Goal: Understand process/instructions: Learn about a topic

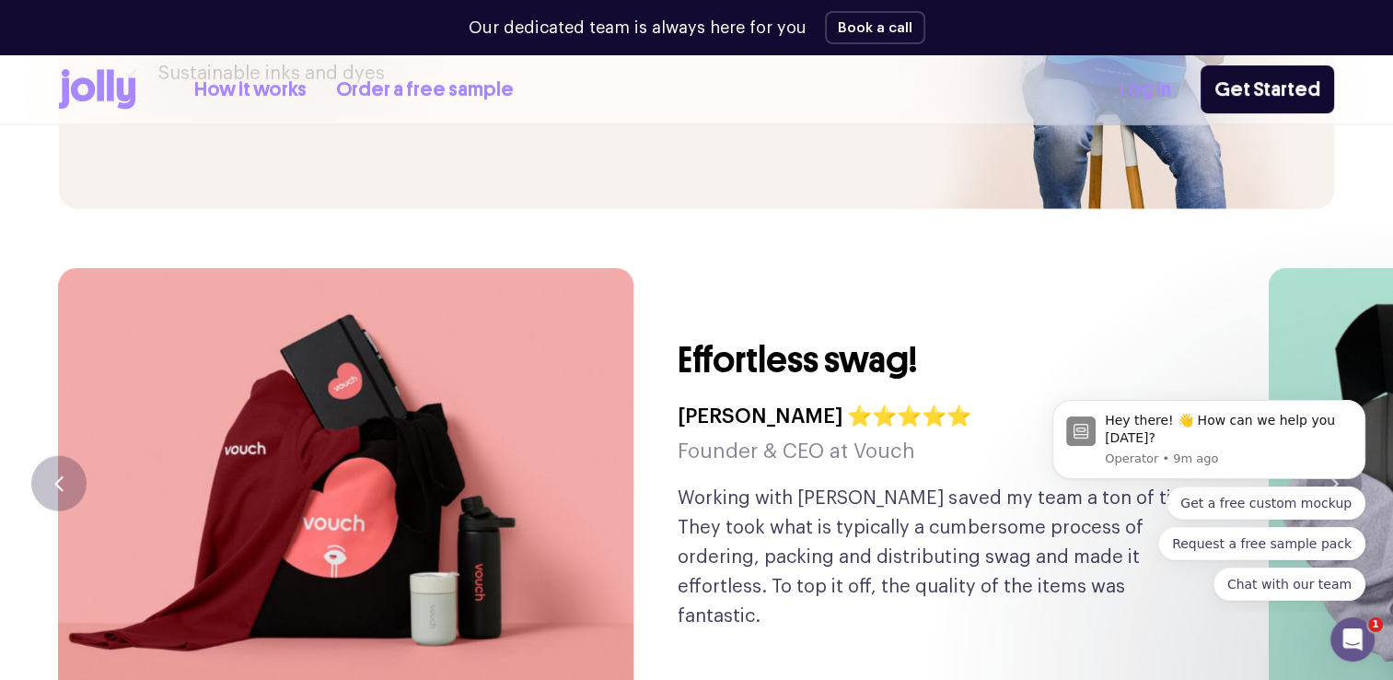
scroll to position [4213, 0]
click at [1359, 413] on button "Dismiss notification" at bounding box center [1360, 405] width 24 height 24
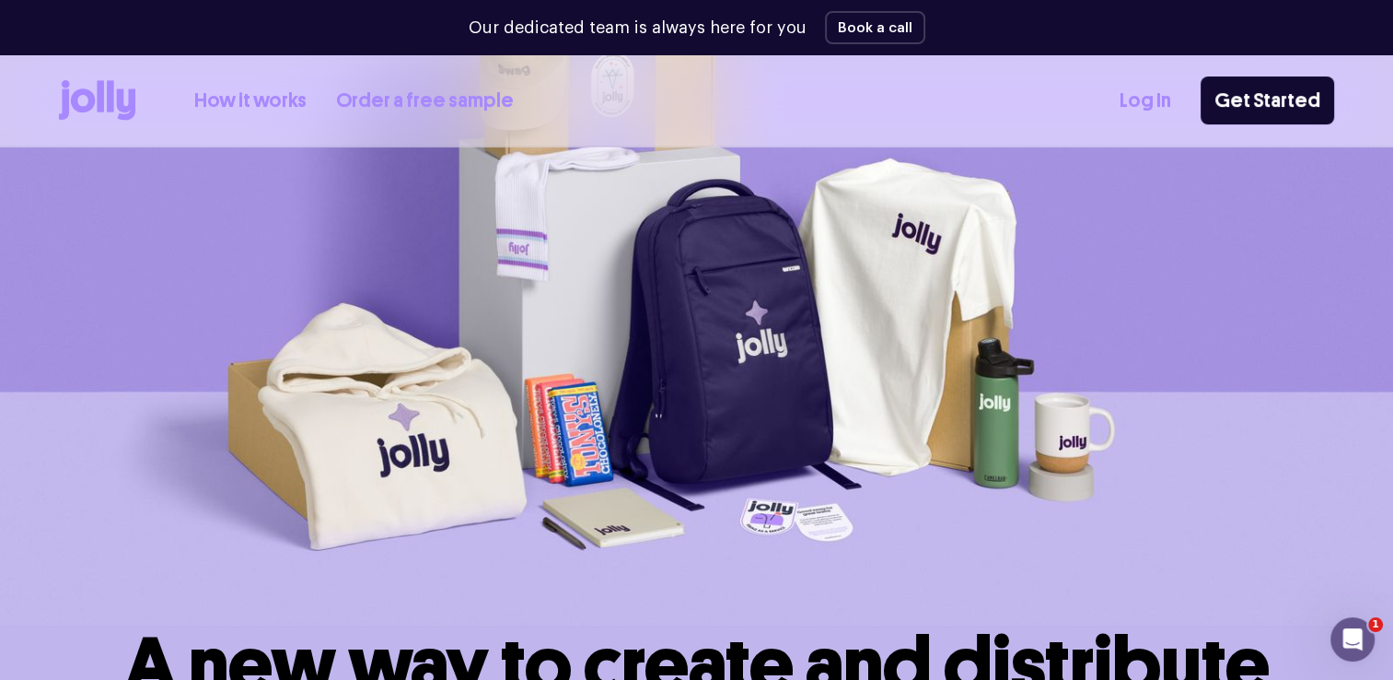
scroll to position [0, 0]
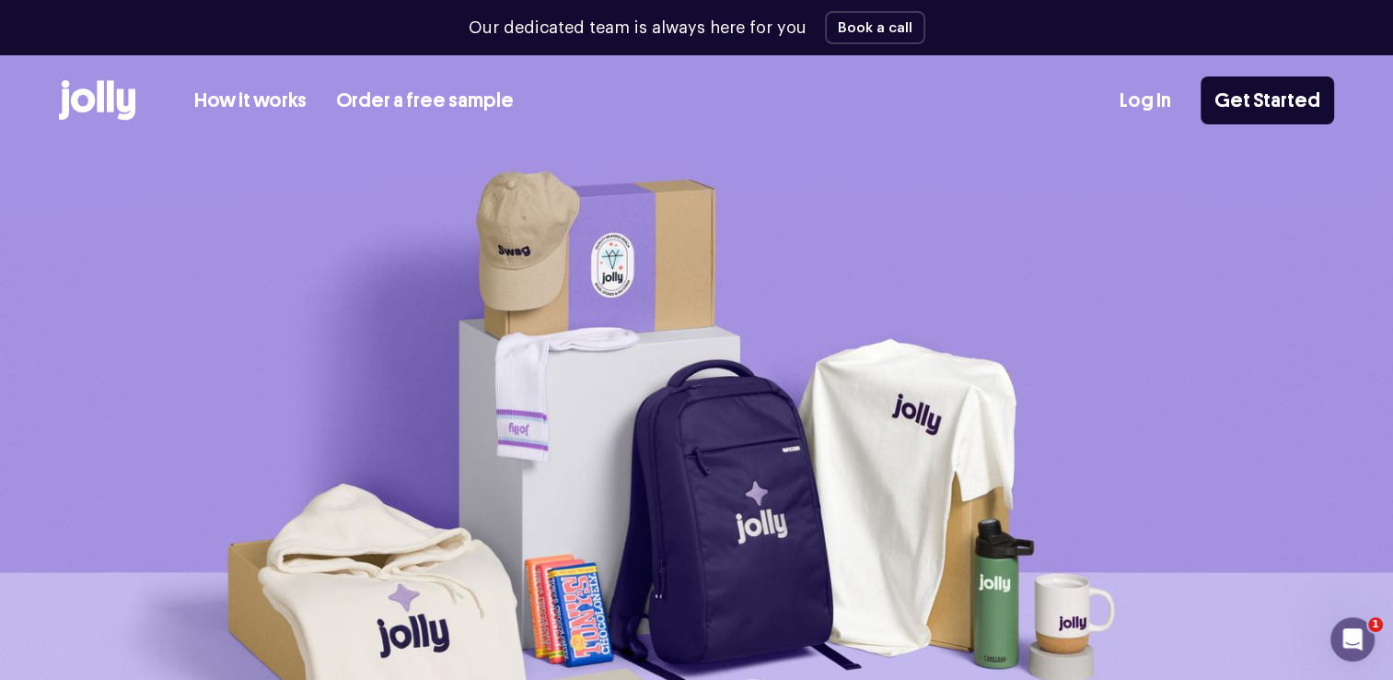
click at [265, 109] on link "How it works" at bounding box center [250, 101] width 112 height 30
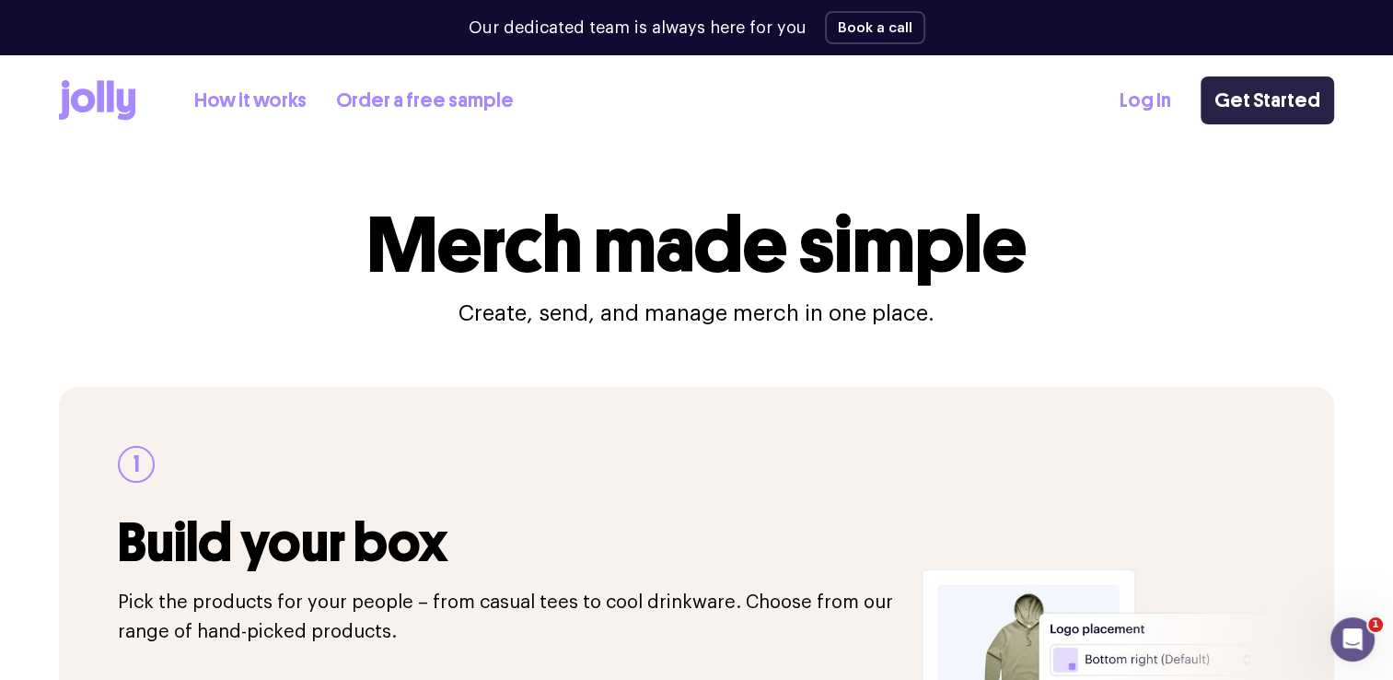
click at [1297, 99] on link "Get Started" at bounding box center [1268, 100] width 134 height 48
